Goal: Information Seeking & Learning: Learn about a topic

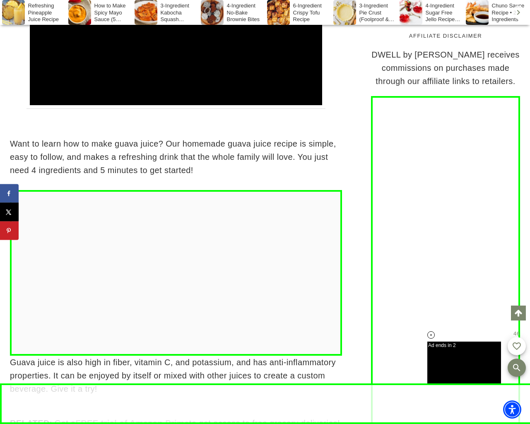
scroll to position [1272, 0]
